Goal: Find specific page/section: Find specific page/section

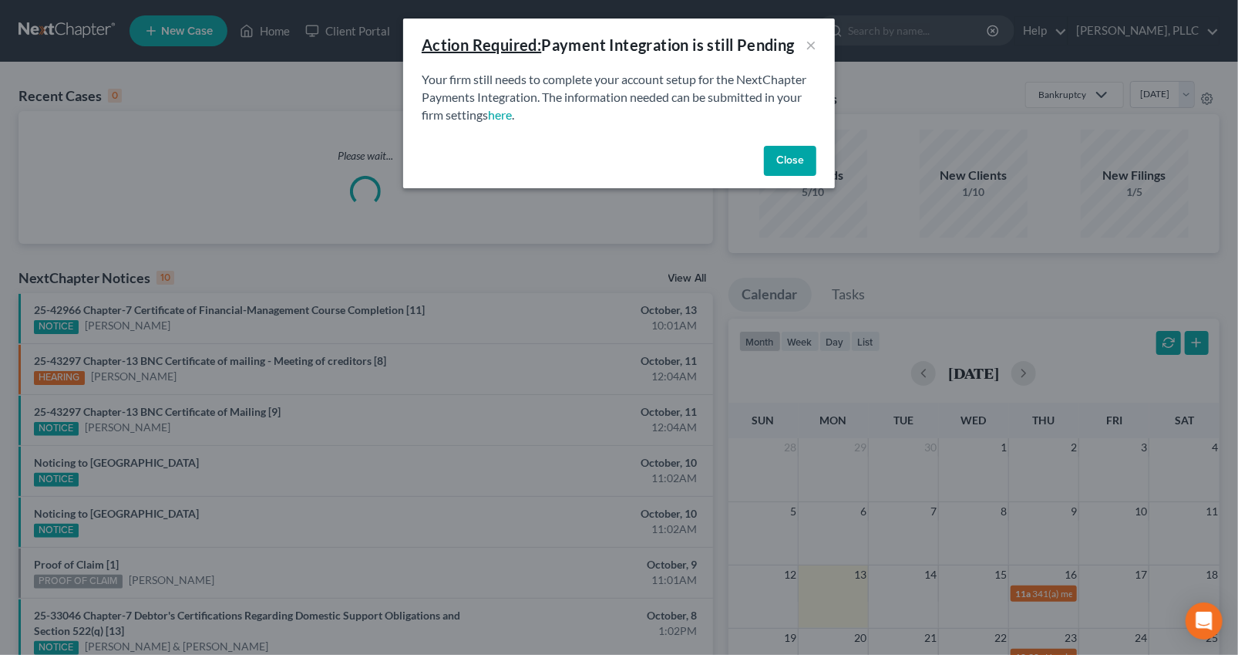
click at [793, 166] on button "Close" at bounding box center [790, 161] width 52 height 31
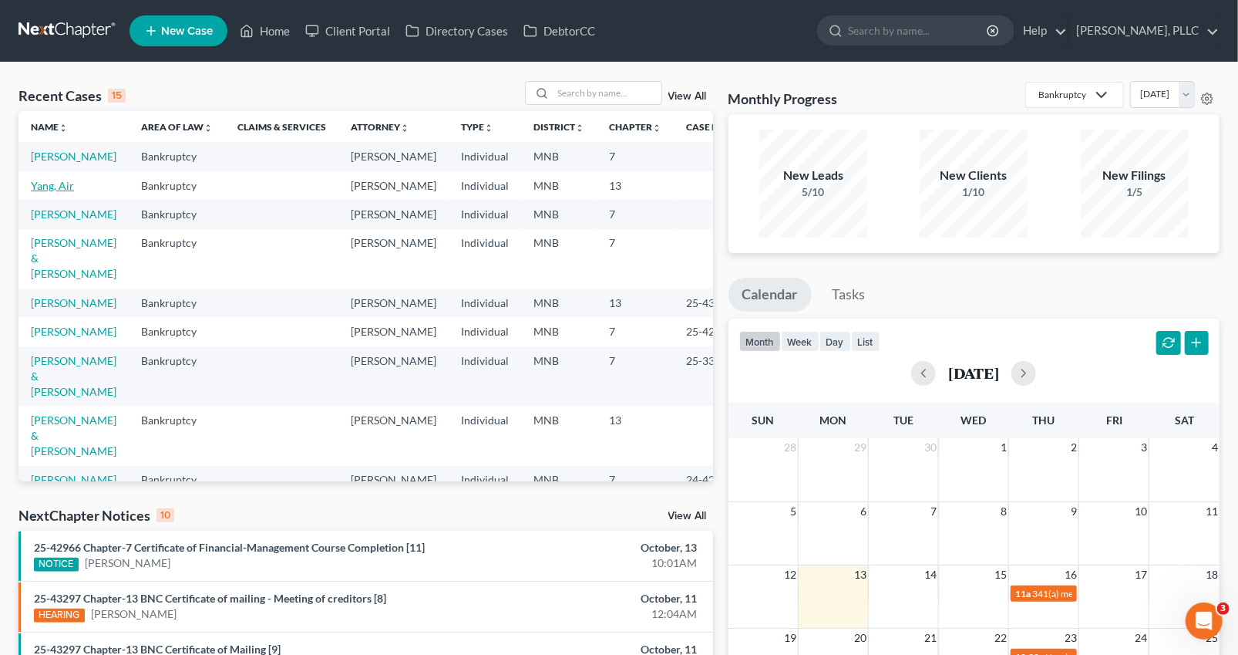
click at [51, 192] on link "Yang, Air" at bounding box center [52, 185] width 43 height 13
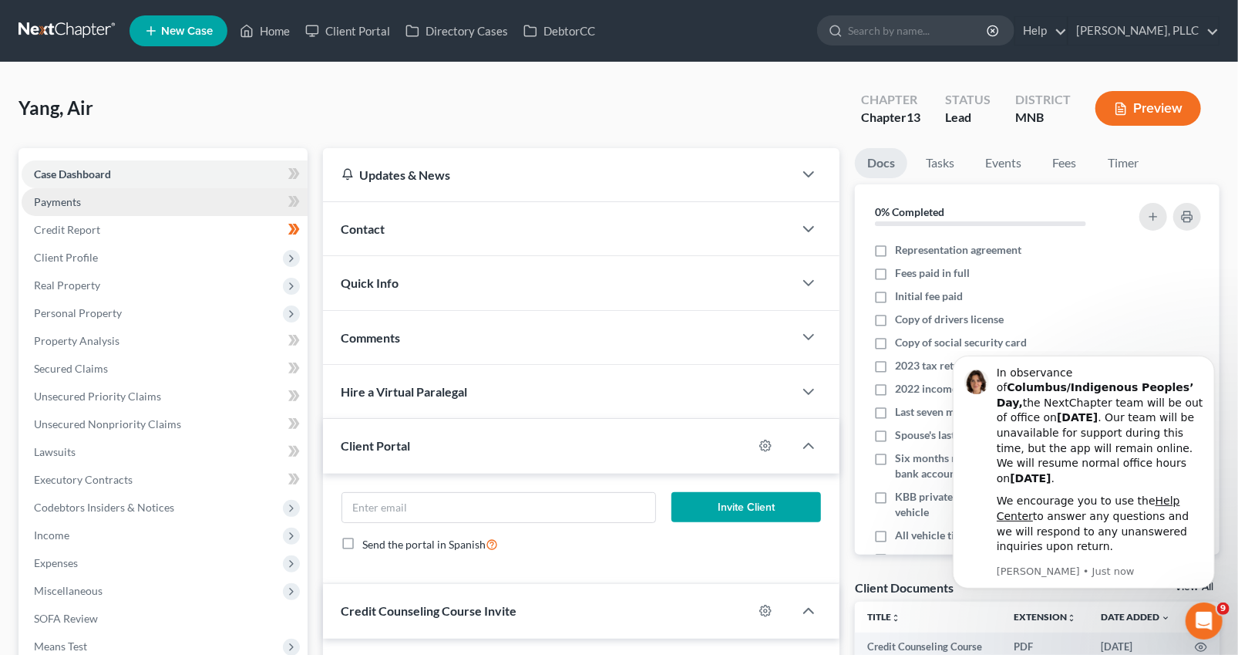
scroll to position [218, 0]
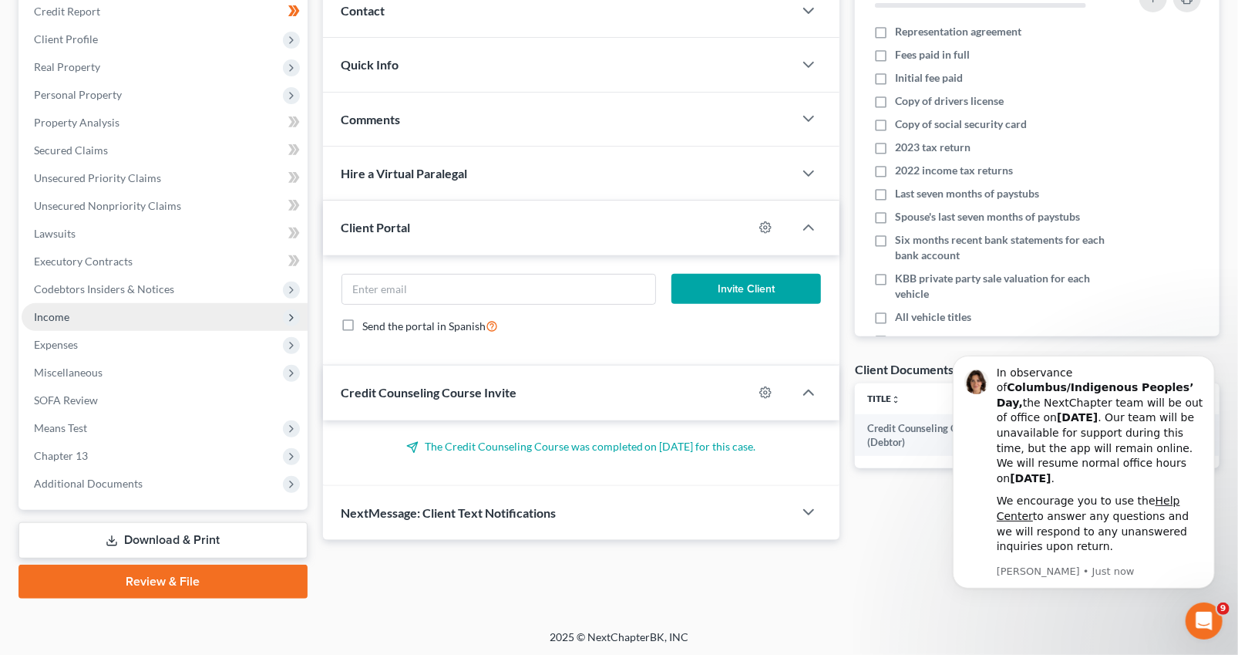
click at [57, 316] on span "Income" at bounding box center [51, 316] width 35 height 13
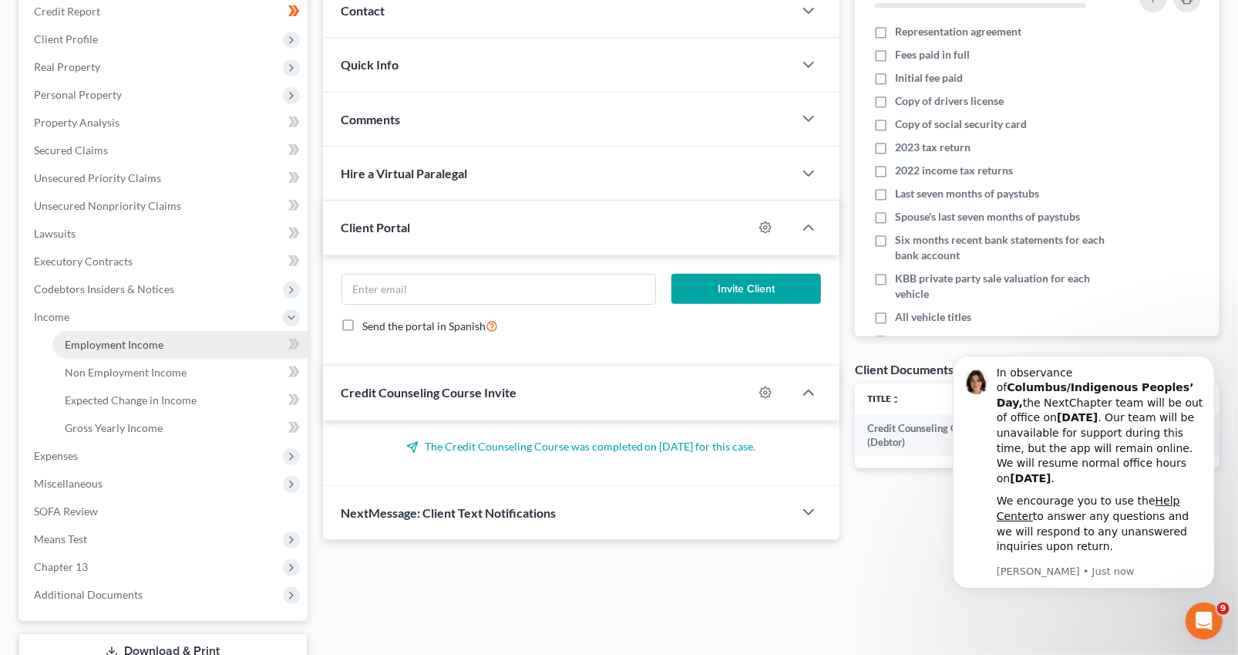
click at [84, 342] on span "Employment Income" at bounding box center [114, 344] width 99 height 13
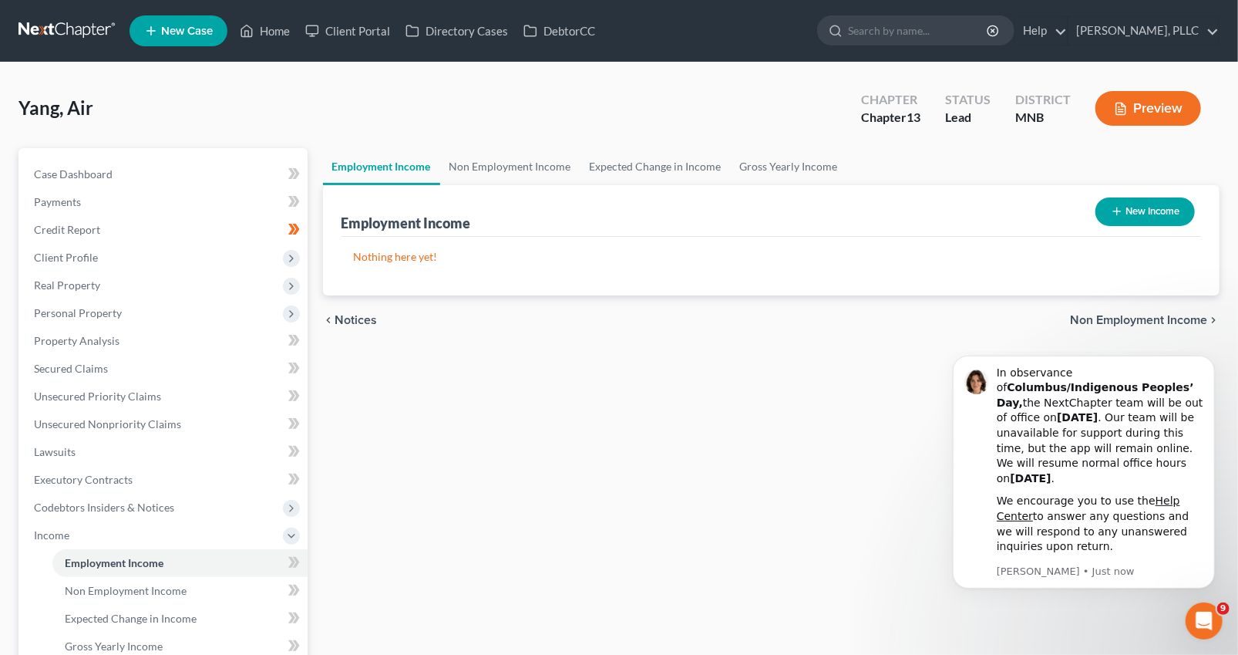
click at [67, 32] on link at bounding box center [68, 31] width 99 height 28
